Goal: Task Accomplishment & Management: Complete application form

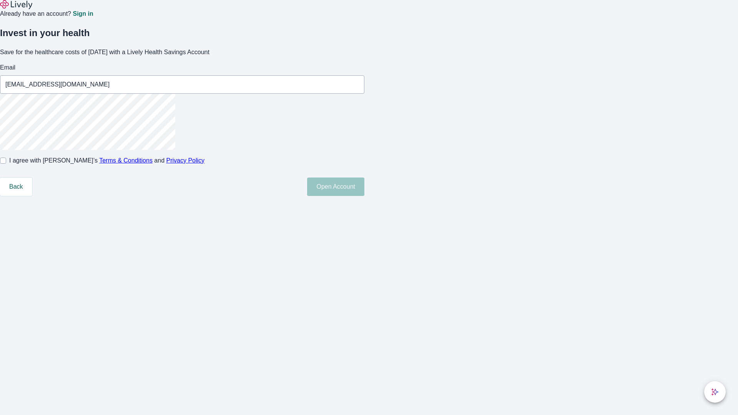
click at [6, 164] on input "I agree with Lively’s Terms & Conditions and Privacy Policy" at bounding box center [3, 161] width 6 height 6
checkbox input "true"
click at [364, 196] on button "Open Account" at bounding box center [335, 187] width 57 height 18
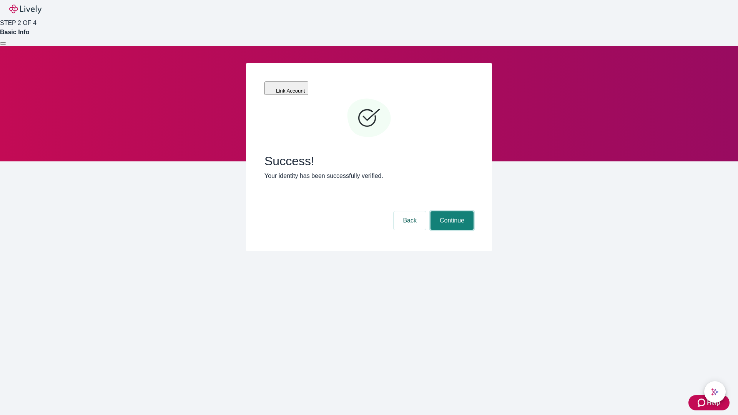
click at [451, 211] on button "Continue" at bounding box center [452, 220] width 43 height 18
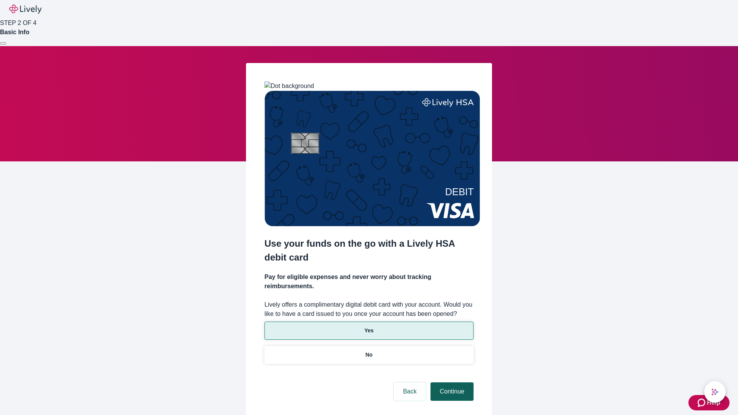
click at [369, 351] on p "No" at bounding box center [369, 355] width 7 height 8
click at [451, 383] on button "Continue" at bounding box center [452, 392] width 43 height 18
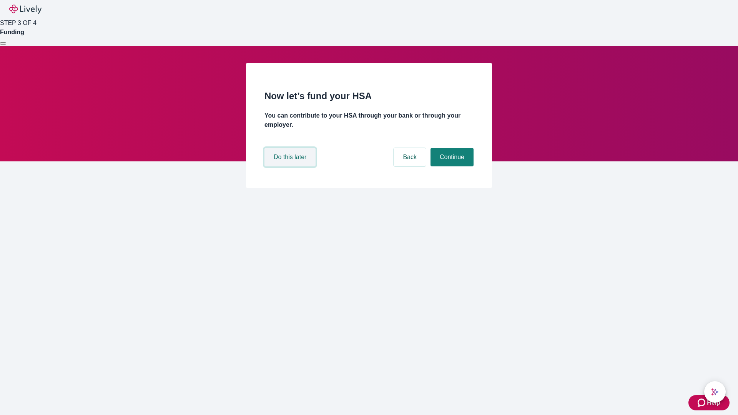
click at [291, 166] on button "Do this later" at bounding box center [290, 157] width 51 height 18
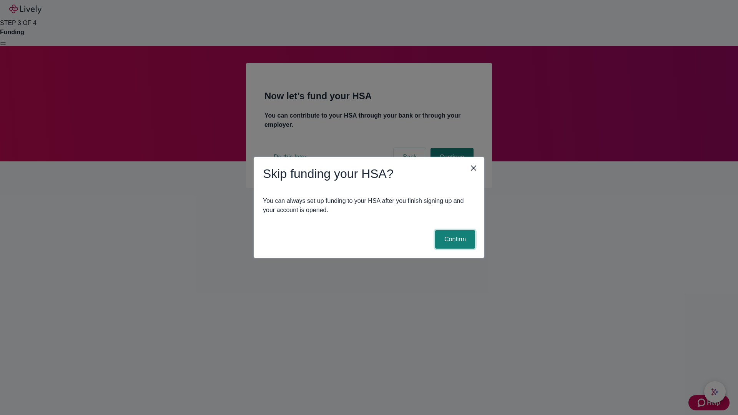
click at [454, 240] on button "Confirm" at bounding box center [455, 239] width 40 height 18
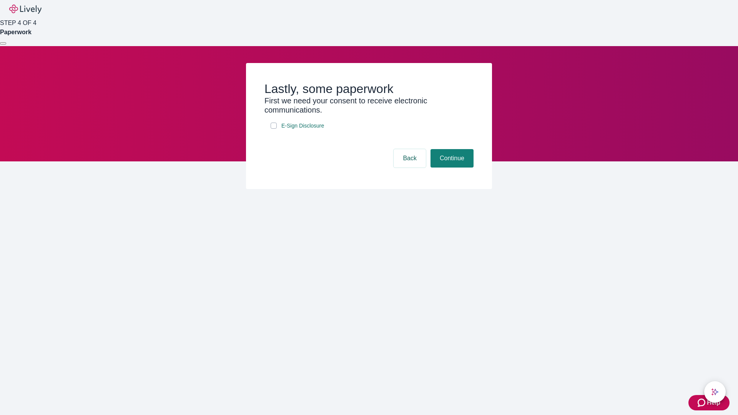
click at [274, 129] on input "E-Sign Disclosure" at bounding box center [274, 126] width 6 height 6
checkbox input "true"
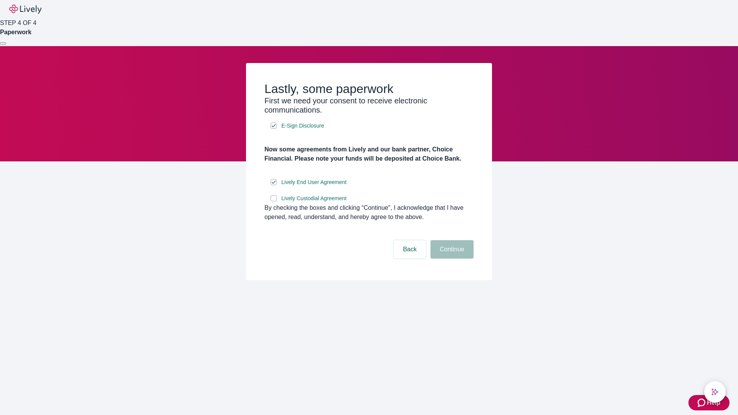
click at [274, 201] on input "Lively Custodial Agreement" at bounding box center [274, 198] width 6 height 6
checkbox input "true"
click at [451, 259] on button "Continue" at bounding box center [452, 249] width 43 height 18
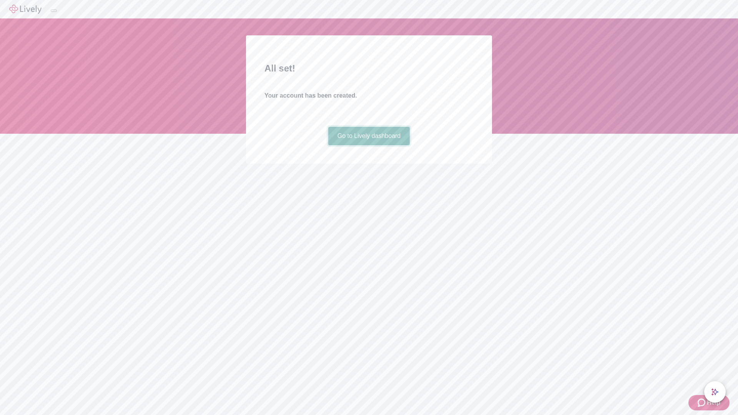
click at [369, 145] on link "Go to Lively dashboard" at bounding box center [369, 136] width 82 height 18
